Goal: Navigation & Orientation: Find specific page/section

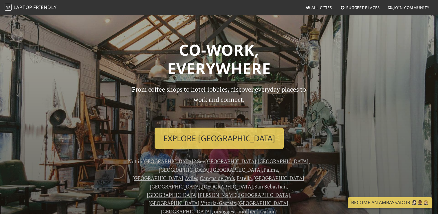
click at [323, 6] on span "All Cities" at bounding box center [322, 7] width 21 height 5
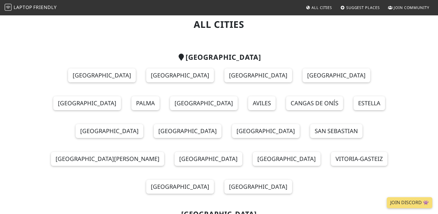
scroll to position [29, 0]
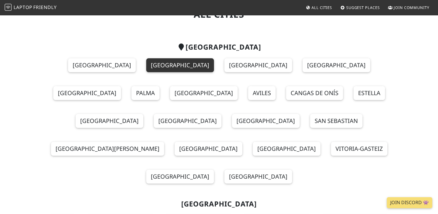
click at [146, 65] on link "[GEOGRAPHIC_DATA]" at bounding box center [180, 65] width 68 height 14
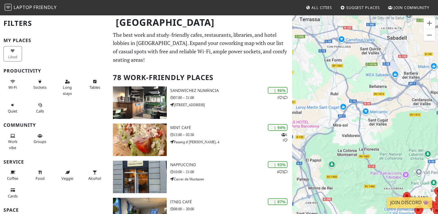
drag, startPoint x: 341, startPoint y: 46, endPoint x: 418, endPoint y: 133, distance: 116.5
click at [418, 133] on div at bounding box center [365, 121] width 146 height 214
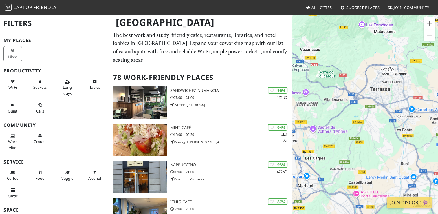
drag, startPoint x: 360, startPoint y: 82, endPoint x: 431, endPoint y: 154, distance: 100.7
click at [431, 154] on div at bounding box center [365, 121] width 146 height 214
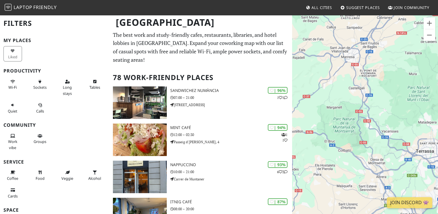
drag, startPoint x: 342, startPoint y: 84, endPoint x: 386, endPoint y: 137, distance: 69.5
click at [386, 137] on div at bounding box center [365, 121] width 146 height 214
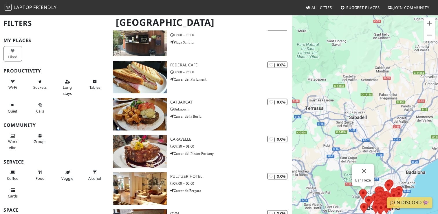
scroll to position [2143, 0]
